Goal: Transaction & Acquisition: Purchase product/service

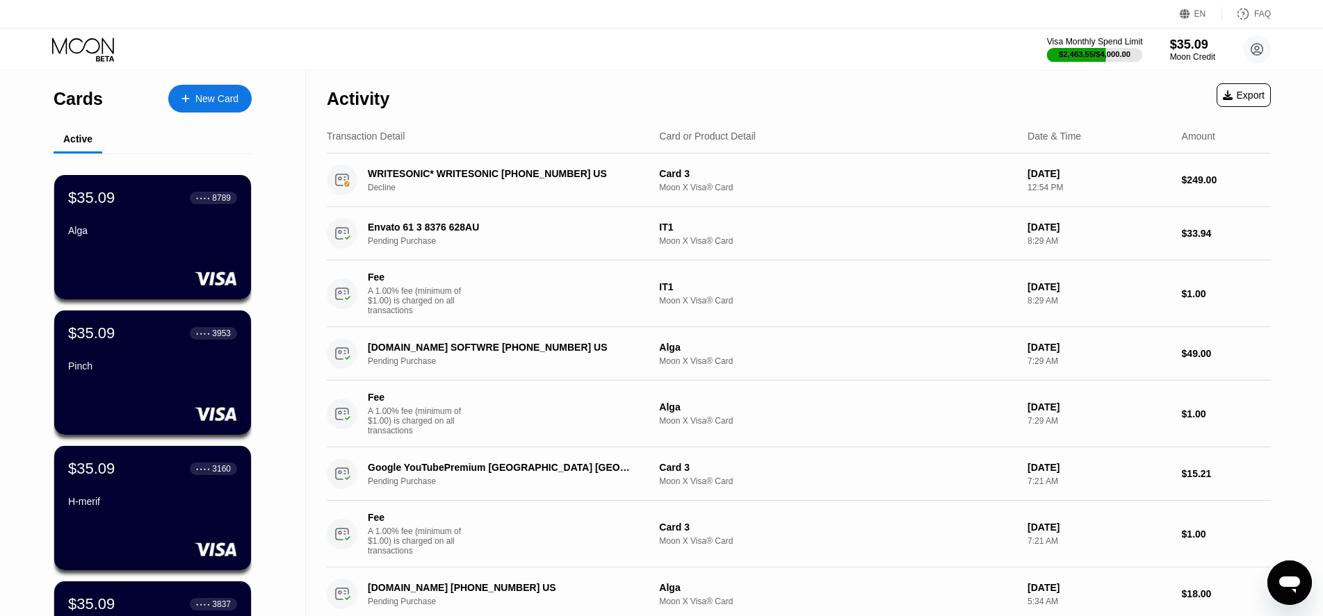
click at [1095, 54] on div "$2,463.55 / $4,000.00" at bounding box center [1095, 54] width 72 height 8
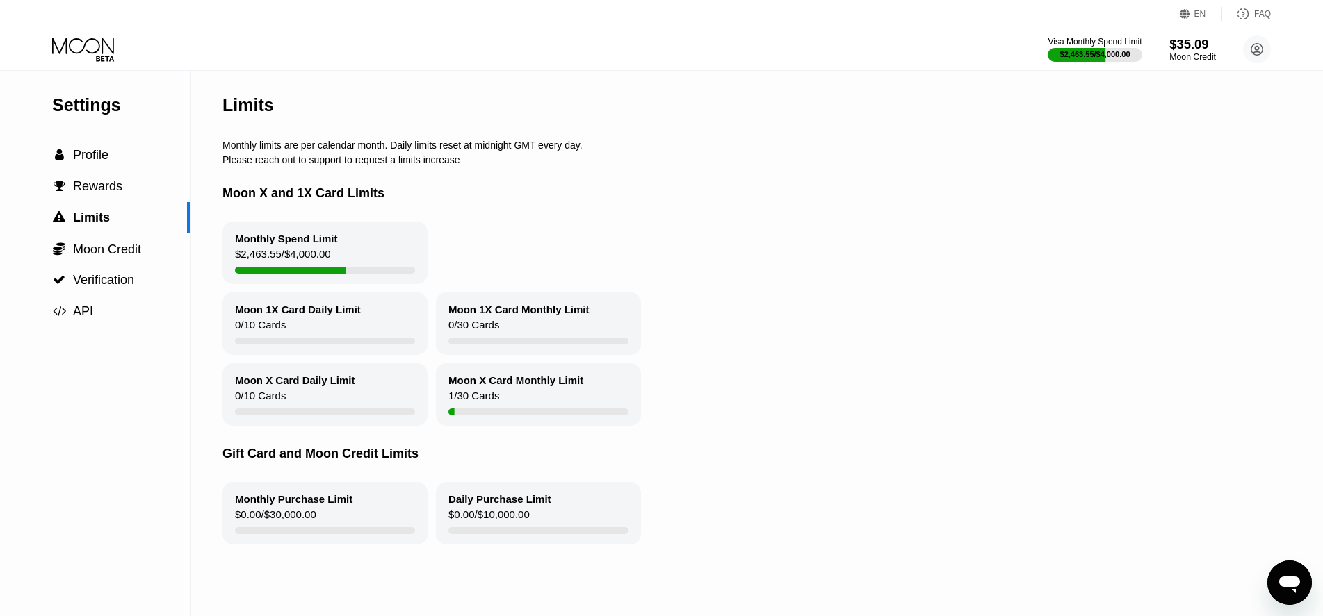
click at [1194, 49] on div "$35.09" at bounding box center [1192, 44] width 47 height 15
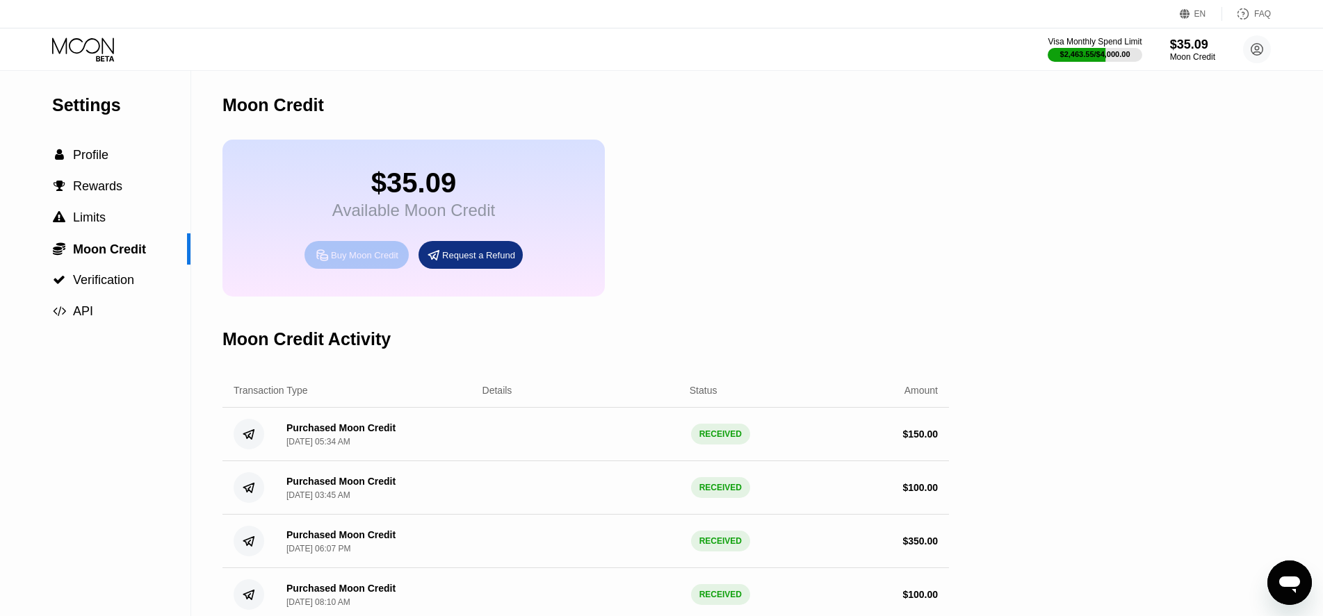
click at [340, 261] on div "Buy Moon Credit" at bounding box center [364, 255] width 67 height 12
type input "0"
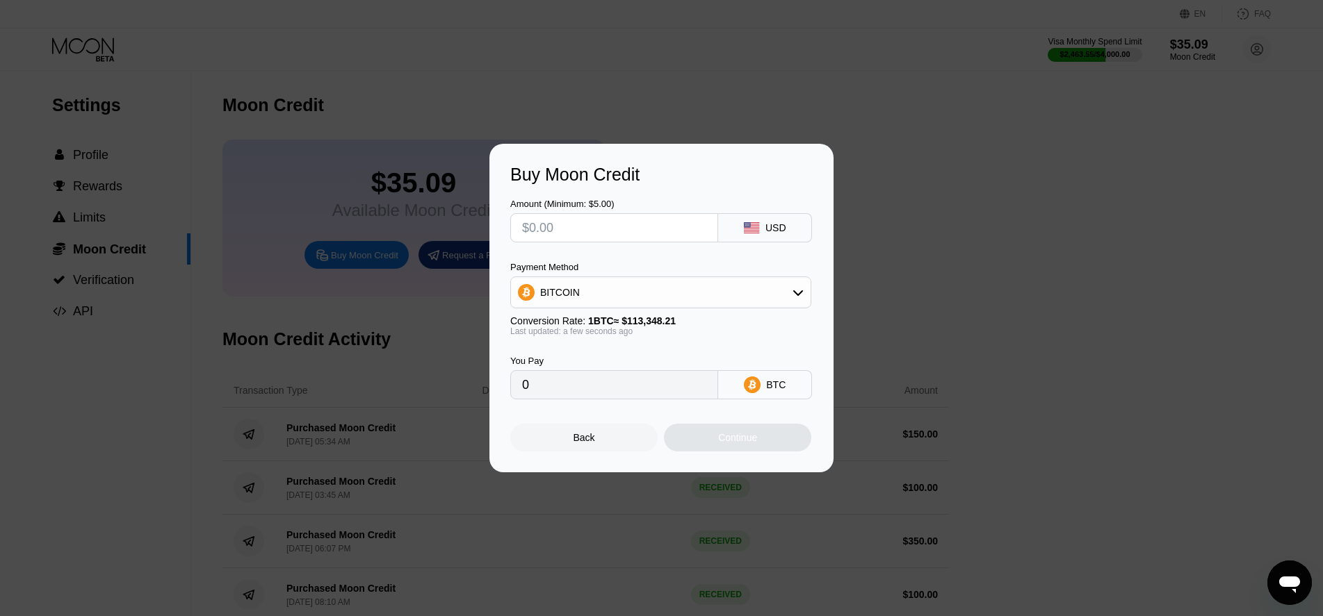
click at [553, 233] on input "text" at bounding box center [614, 228] width 184 height 28
click at [548, 228] on input "text" at bounding box center [614, 228] width 184 height 28
click at [602, 297] on div "BITCOIN" at bounding box center [661, 293] width 300 height 28
click at [584, 325] on div "BITCOIN" at bounding box center [660, 331] width 293 height 28
click at [559, 232] on input "text" at bounding box center [614, 228] width 184 height 28
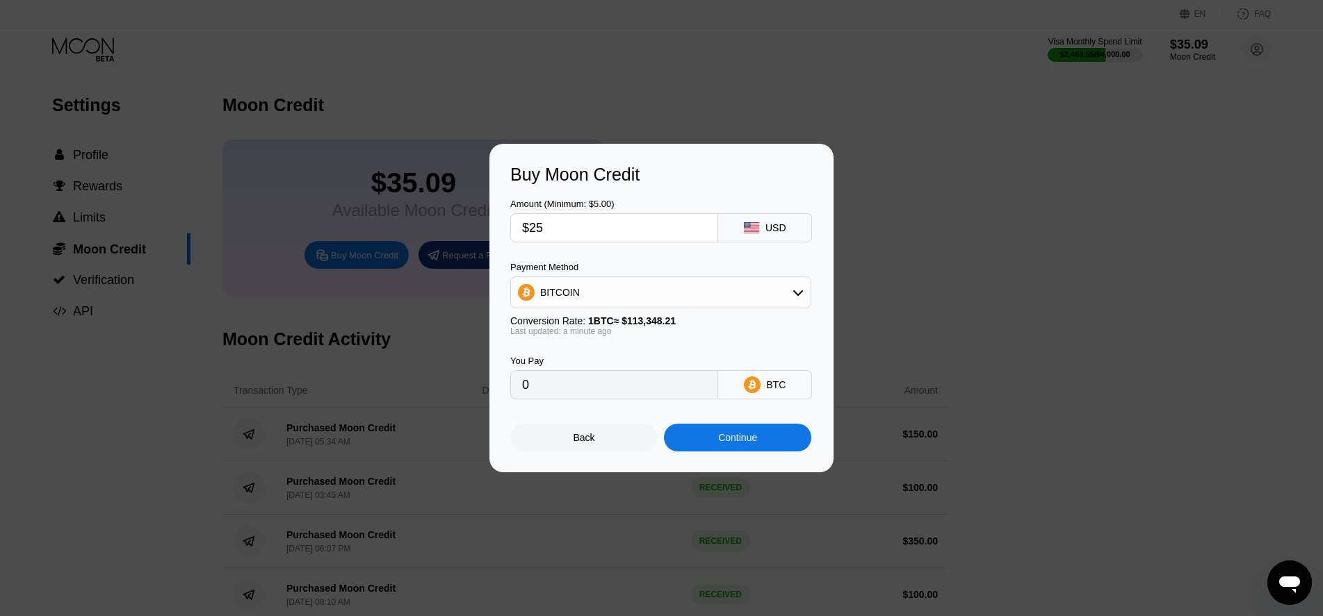
type input "$250"
type input "0.00220560"
drag, startPoint x: 500, startPoint y: 226, endPoint x: 491, endPoint y: 225, distance: 9.8
click at [522, 225] on input "$250" at bounding box center [614, 228] width 184 height 28
type input "$300"
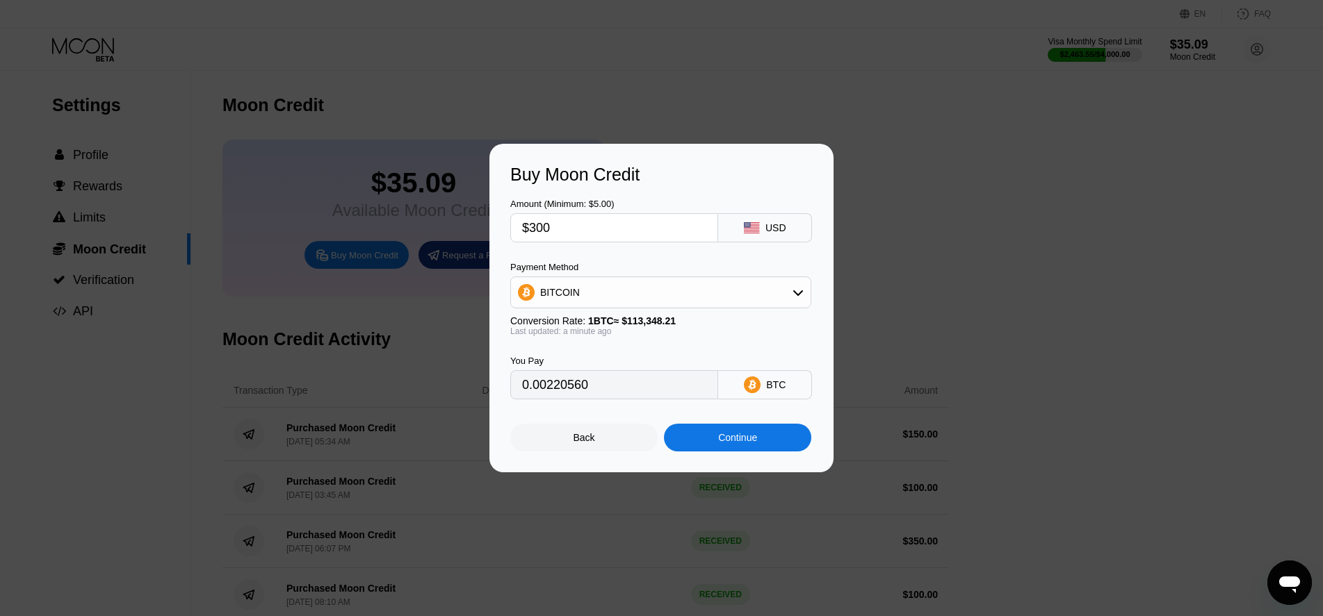
type input "0.00264672"
click at [720, 443] on div "Continue" at bounding box center [737, 437] width 39 height 11
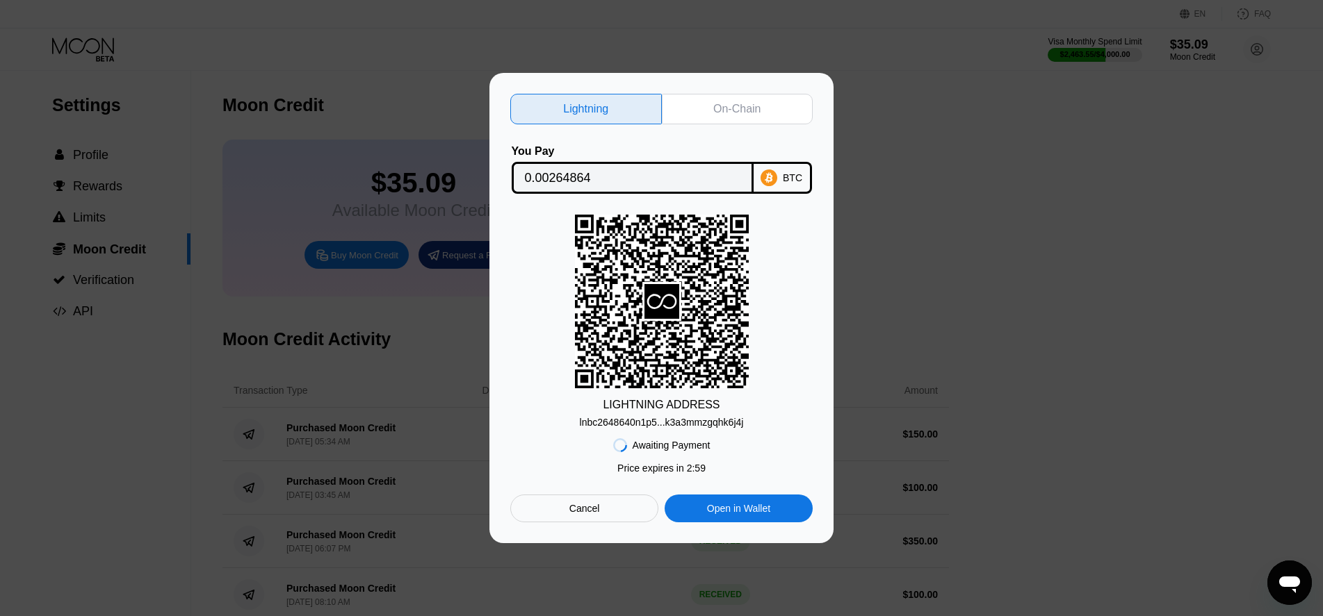
click at [550, 181] on input "0.00264864" at bounding box center [632, 178] width 215 height 28
drag, startPoint x: 632, startPoint y: 429, endPoint x: 28, endPoint y: 321, distance: 613.6
click at [635, 428] on div "lnbc2648640n1p5...k3a3mmzgqhk6j4j" at bounding box center [662, 422] width 164 height 11
click at [651, 428] on div "lnbc2648640n1p5...k3a3mmzgqhk6j4j" at bounding box center [662, 422] width 164 height 11
click at [611, 420] on div "lnbc2648640n1p5...k3a3mmzgqhk6j4j" at bounding box center [662, 422] width 164 height 11
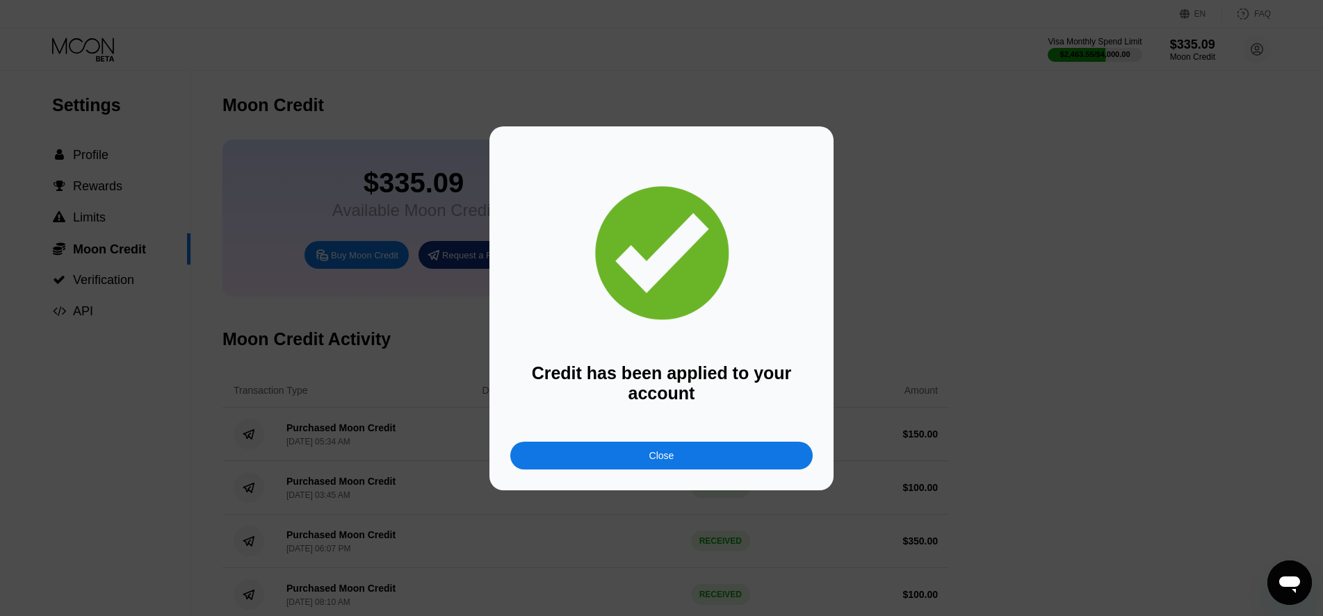
click at [916, 275] on div "Credit has been applied to your account Close" at bounding box center [661, 308] width 1323 height 364
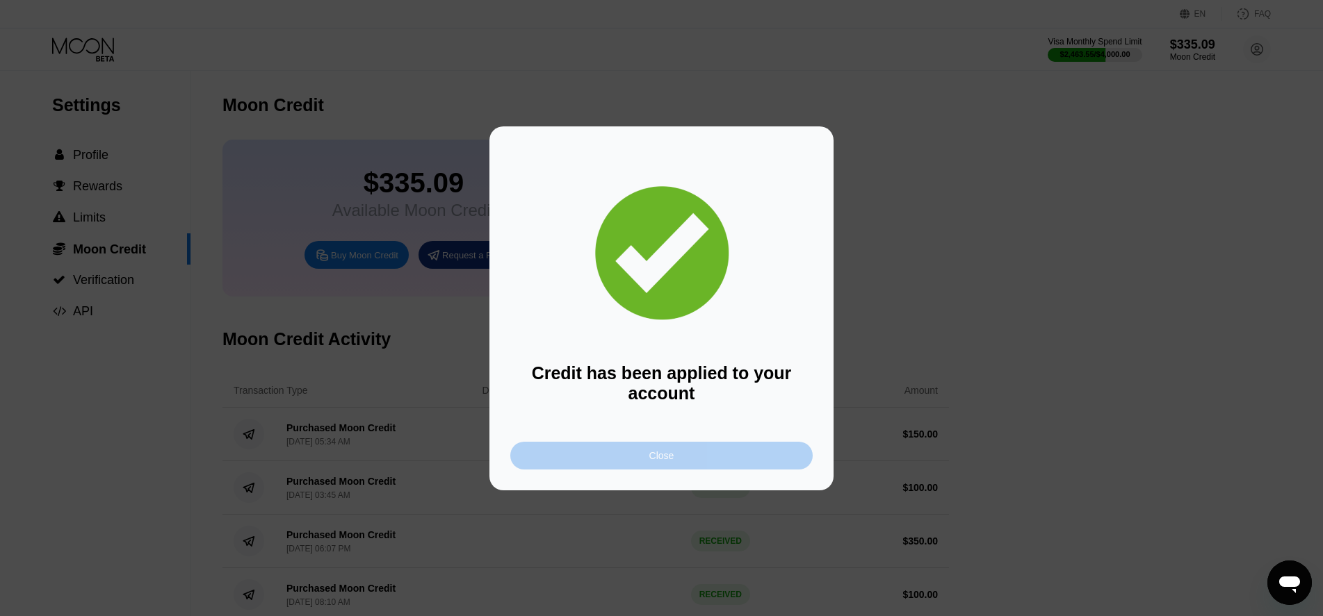
click at [667, 456] on div "Close" at bounding box center [661, 455] width 25 height 11
